Goal: Transaction & Acquisition: Purchase product/service

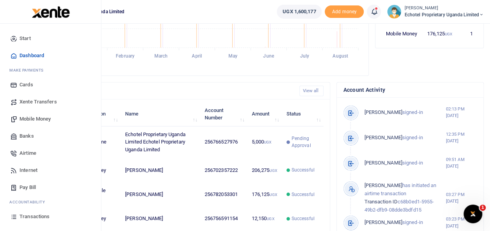
click at [41, 118] on span "Mobile Money" at bounding box center [34, 119] width 31 height 8
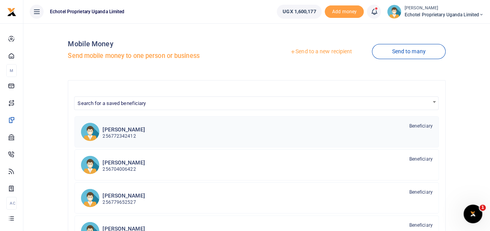
click at [134, 132] on h6 "[PERSON_NAME]" at bounding box center [123, 130] width 42 height 7
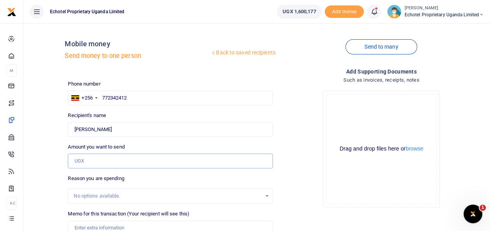
click at [79, 159] on input "Amount you want to send" at bounding box center [170, 161] width 205 height 15
click at [80, 161] on input "Amount you want to send" at bounding box center [170, 161] width 205 height 15
click at [297, 101] on div "Drop your files here Drag and drop files here or browse Powered by Uppy" at bounding box center [381, 149] width 205 height 129
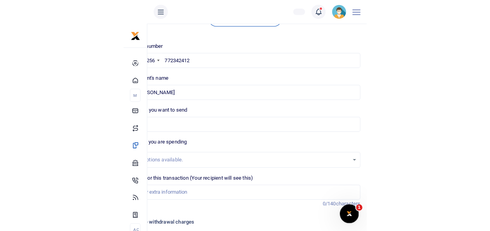
scroll to position [57, 0]
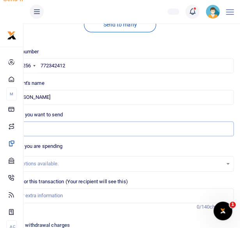
click at [43, 127] on input "377" at bounding box center [119, 129] width 227 height 15
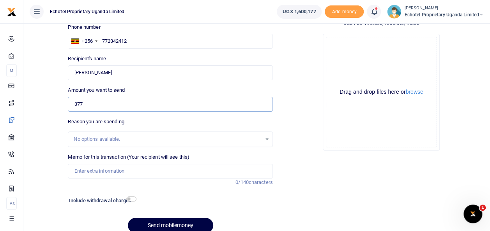
click at [85, 103] on input "377" at bounding box center [170, 104] width 205 height 15
type input "377,700"
click at [112, 137] on div "No options available." at bounding box center [167, 140] width 187 height 8
click at [97, 164] on input "Memo for this transaction (Your recipient will see this)" at bounding box center [170, 171] width 205 height 15
click at [89, 173] on input "Memo for this transaction (Your recipient will see this)" at bounding box center [170, 171] width 205 height 15
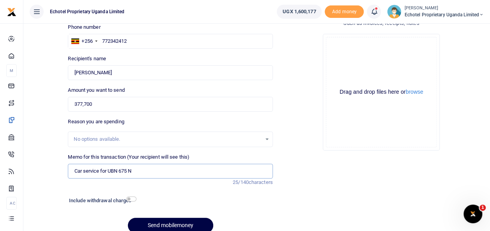
scroll to position [91, 0]
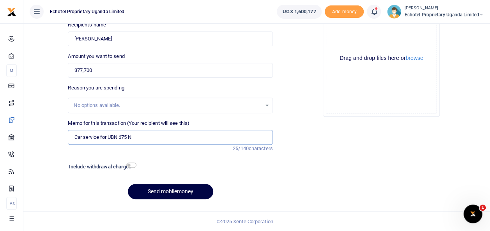
type input "Car service for UBN 675 N"
click at [130, 166] on input "checkbox" at bounding box center [131, 165] width 10 height 5
checkbox input "true"
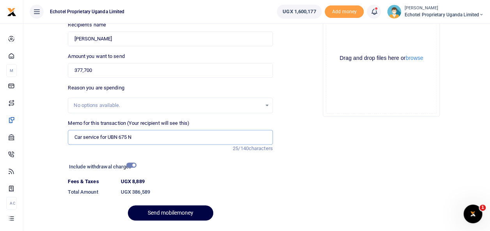
click at [143, 136] on input "Car service for UBN 675 N" at bounding box center [170, 137] width 205 height 15
paste input "UBN 675N"
drag, startPoint x: 132, startPoint y: 136, endPoint x: 110, endPoint y: 137, distance: 22.2
click at [110, 137] on input "Car service for UBN 675 N UBN 675N" at bounding box center [170, 137] width 205 height 15
click at [130, 138] on input "Car service for UBN 675 N UBN 675N" at bounding box center [170, 137] width 205 height 15
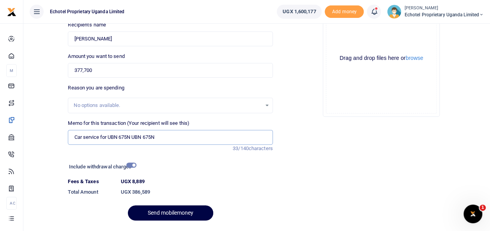
drag, startPoint x: 133, startPoint y: 136, endPoint x: 161, endPoint y: 136, distance: 27.7
click at [161, 136] on input "Car service for UBN 675N UBN 675N" at bounding box center [170, 137] width 205 height 15
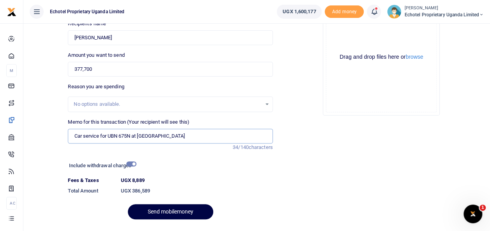
scroll to position [112, 0]
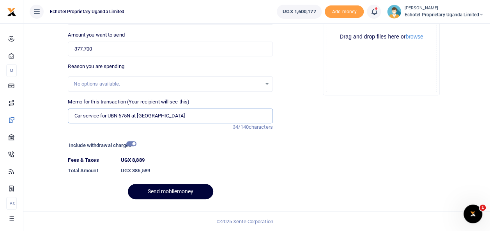
type input "Car service for UBN 675N at [GEOGRAPHIC_DATA]"
click at [171, 190] on button "Send mobilemoney" at bounding box center [170, 191] width 85 height 15
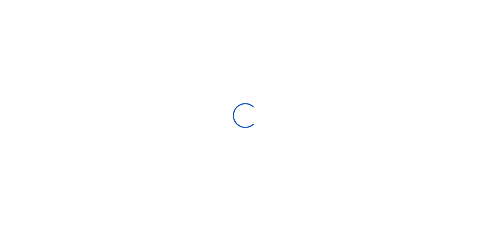
scroll to position [91, 0]
select select
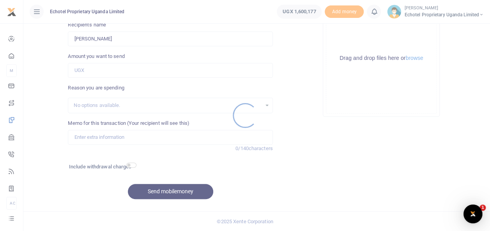
scroll to position [0, 0]
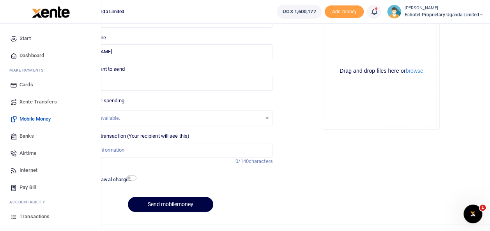
click at [35, 217] on span "Transactions" at bounding box center [34, 217] width 30 height 8
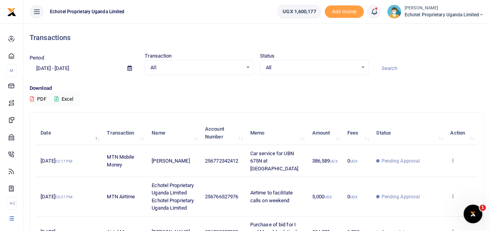
click at [138, 89] on p "Download" at bounding box center [257, 89] width 454 height 8
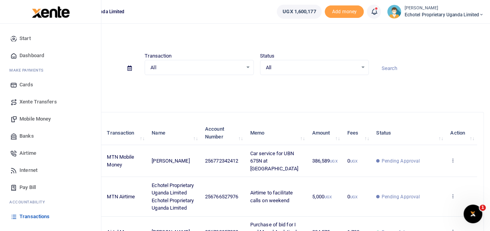
click at [31, 119] on span "Mobile Money" at bounding box center [34, 119] width 31 height 8
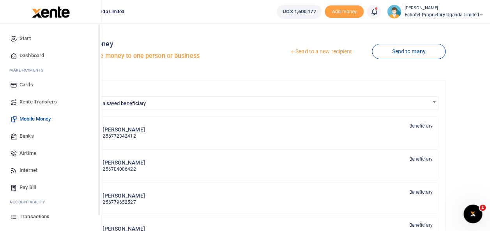
click at [39, 214] on span "Transactions" at bounding box center [34, 217] width 30 height 8
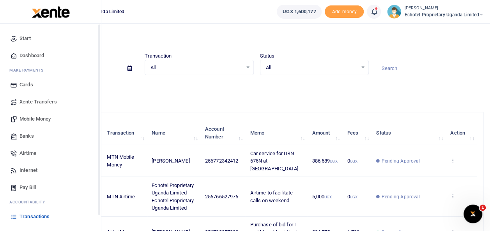
click at [44, 217] on span "Transactions" at bounding box center [34, 217] width 30 height 8
click at [35, 217] on span "Transactions" at bounding box center [34, 217] width 30 height 8
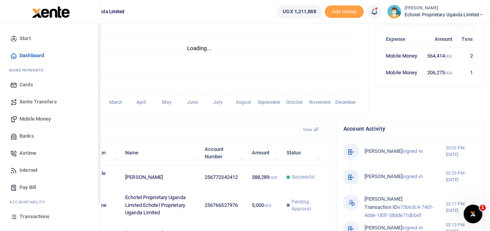
scroll to position [6, 6]
click at [30, 118] on span "Mobile Money" at bounding box center [34, 119] width 31 height 8
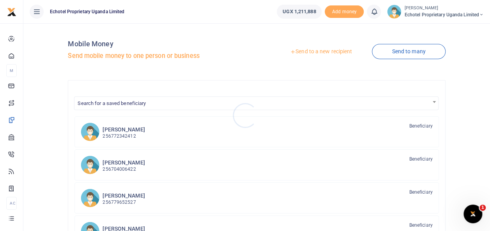
click at [304, 52] on div at bounding box center [245, 115] width 490 height 231
click at [304, 52] on link "Send to a new recipient" at bounding box center [321, 52] width 102 height 14
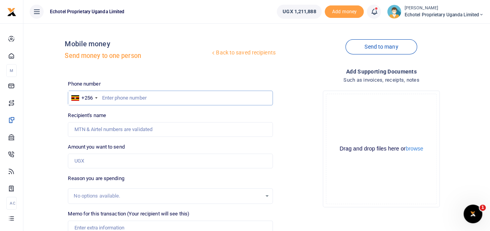
click at [132, 96] on input "text" at bounding box center [170, 98] width 205 height 15
click at [127, 126] on input "Recipient's name" at bounding box center [170, 129] width 205 height 15
click at [121, 92] on input "text" at bounding box center [170, 98] width 205 height 15
click at [110, 129] on input "Moureen" at bounding box center [170, 129] width 205 height 15
click at [75, 163] on input "Amount you want to send" at bounding box center [170, 161] width 205 height 15
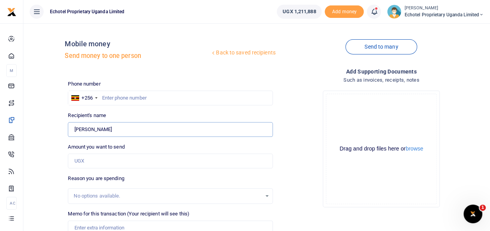
click at [76, 123] on input "Moureen" at bounding box center [170, 129] width 205 height 15
click at [103, 130] on input "Moureen" at bounding box center [170, 129] width 205 height 15
type input "M"
click at [94, 131] on input "Recipient's name" at bounding box center [170, 129] width 205 height 15
type input "[PERSON_NAME]"
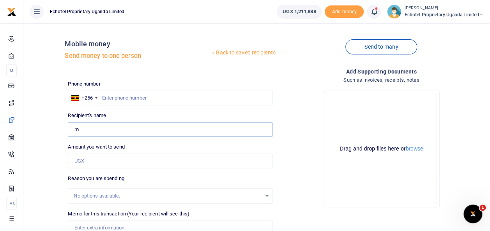
type input "0785899428"
type input "[PERSON_NAME]"
click at [106, 96] on input "0785899428" at bounding box center [170, 98] width 205 height 15
type input "785899428"
click at [101, 164] on input "Amount you want to send" at bounding box center [170, 161] width 205 height 15
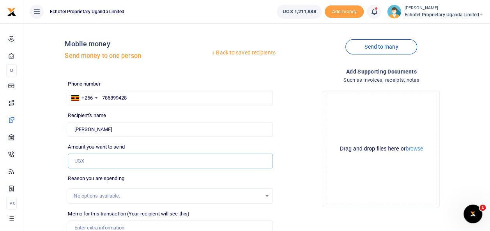
click at [101, 164] on input "Amount you want to send" at bounding box center [170, 161] width 205 height 15
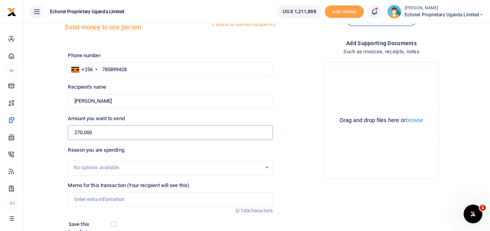
scroll to position [39, 0]
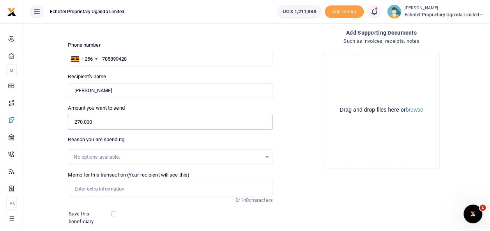
type input "270,000"
click at [82, 185] on input "Memo for this transaction (Your recipient will see this)" at bounding box center [170, 189] width 205 height 15
drag, startPoint x: 133, startPoint y: 189, endPoint x: 160, endPoint y: 188, distance: 26.9
click at [160, 188] on input "Purchase of trunkings for Be Energy" at bounding box center [170, 189] width 205 height 15
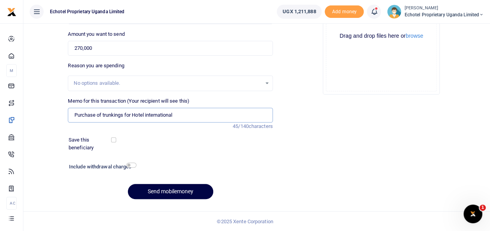
type input "Purchase of trunkings for Hotel international"
click at [131, 163] on input "checkbox" at bounding box center [131, 165] width 10 height 5
checkbox input "true"
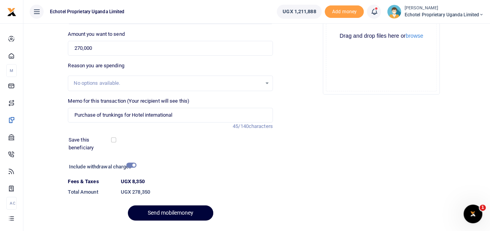
click at [167, 214] on button "Send mobilemoney" at bounding box center [170, 213] width 85 height 15
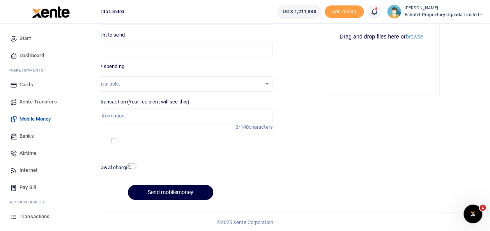
click at [24, 216] on span "Transactions" at bounding box center [34, 217] width 30 height 8
